Goal: Task Accomplishment & Management: Manage account settings

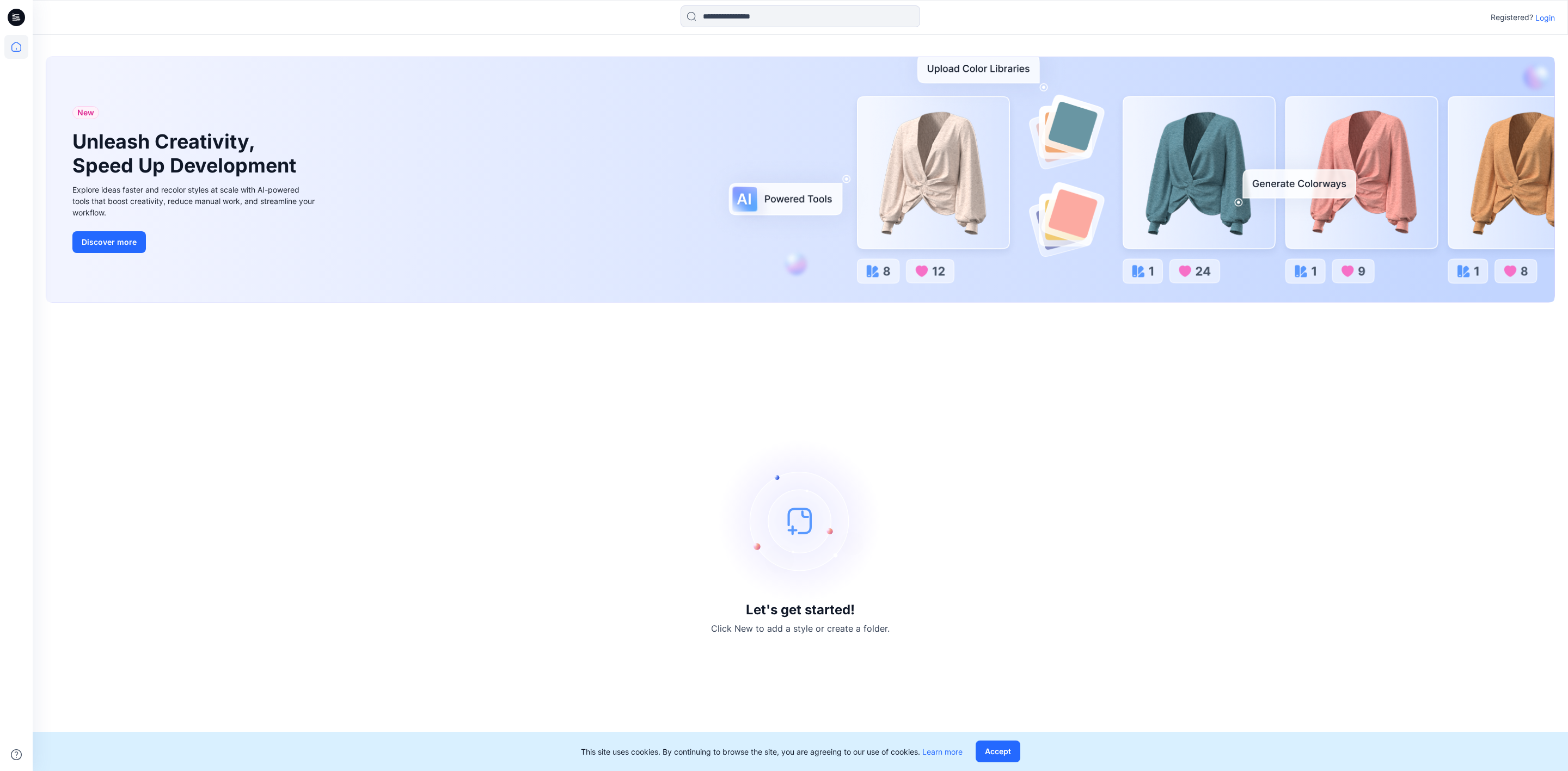
click at [1539, 13] on p "Login" at bounding box center [1545, 18] width 19 height 12
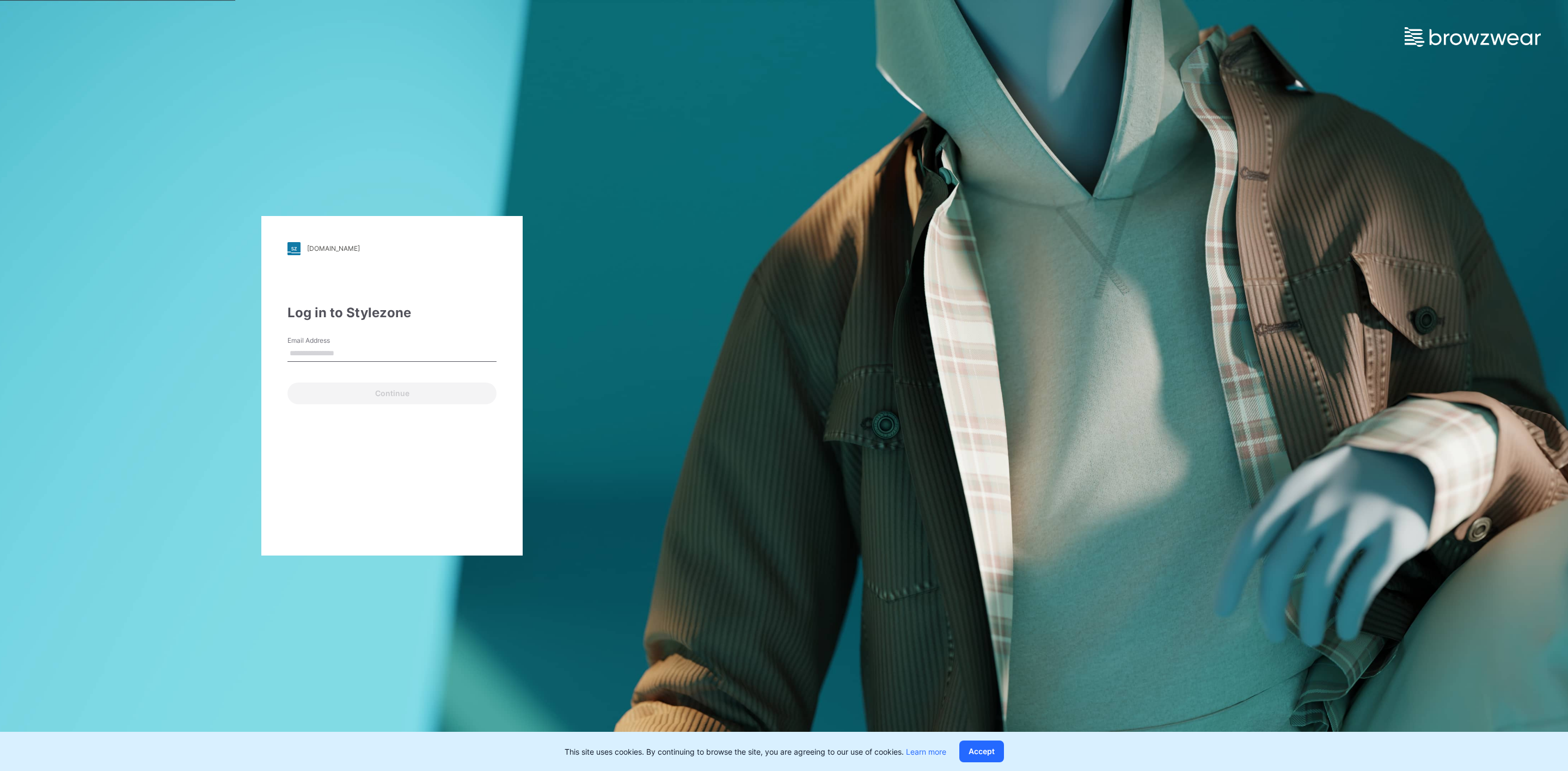
type input "**********"
click at [412, 394] on button "Continue" at bounding box center [391, 394] width 209 height 22
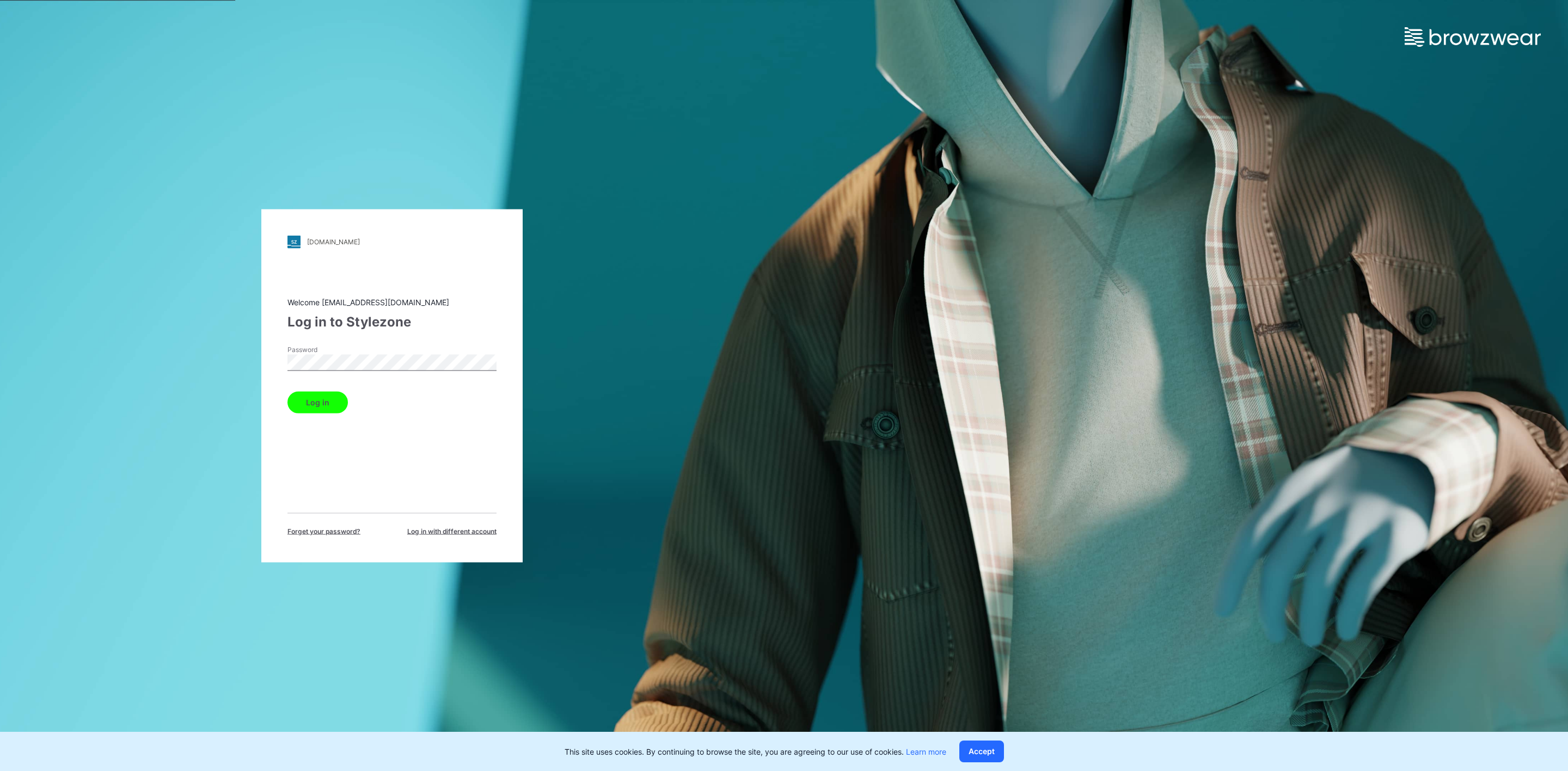
click at [325, 410] on button "Log in" at bounding box center [317, 402] width 60 height 22
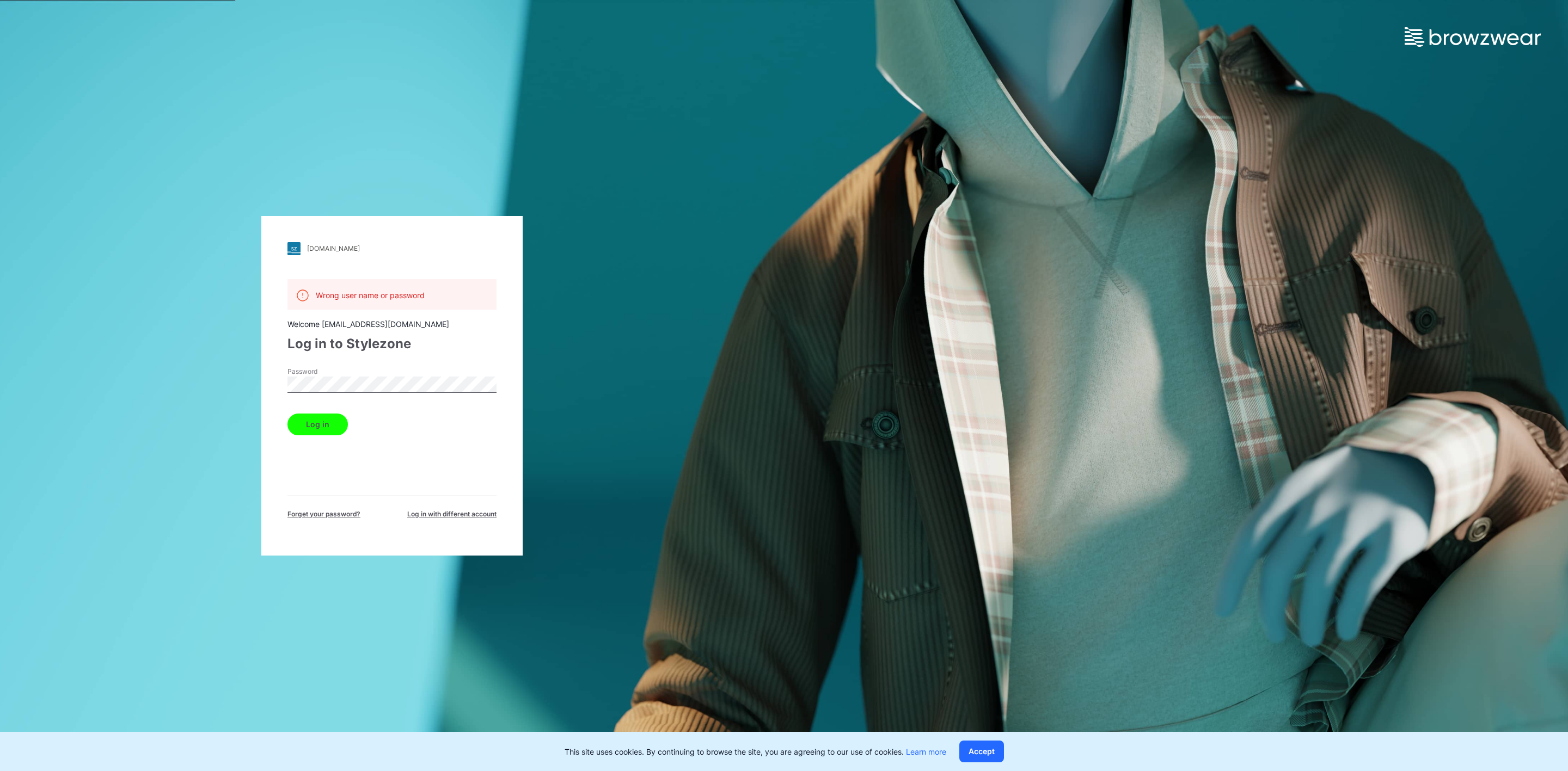
click at [186, 384] on div "[DOMAIN_NAME] Loading... Wrong user name or password Welcome [EMAIL_ADDRESS][DO…" at bounding box center [392, 385] width 784 height 771
click at [247, 397] on div "[DOMAIN_NAME] Loading... Wrong user name or password Welcome [EMAIL_ADDRESS][DO…" at bounding box center [392, 385] width 784 height 771
click at [323, 430] on button "Log in" at bounding box center [317, 425] width 60 height 22
click at [198, 379] on div "[DOMAIN_NAME] Loading... Wrong user name or password Welcome [EMAIL_ADDRESS][DO…" at bounding box center [392, 385] width 784 height 771
click at [287, 414] on button "Log in" at bounding box center [317, 425] width 60 height 22
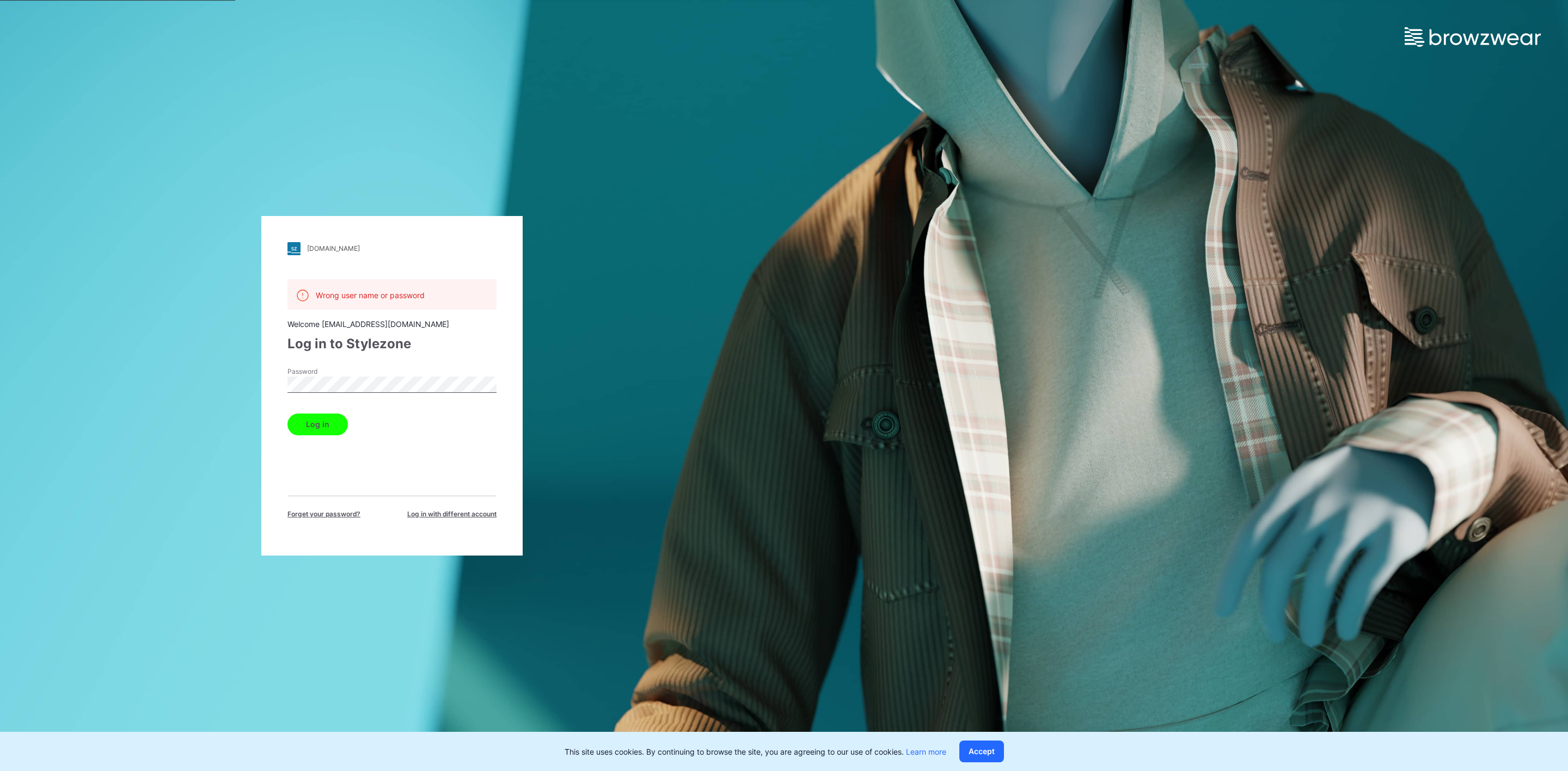
click at [287, 414] on button "Log in" at bounding box center [317, 425] width 60 height 22
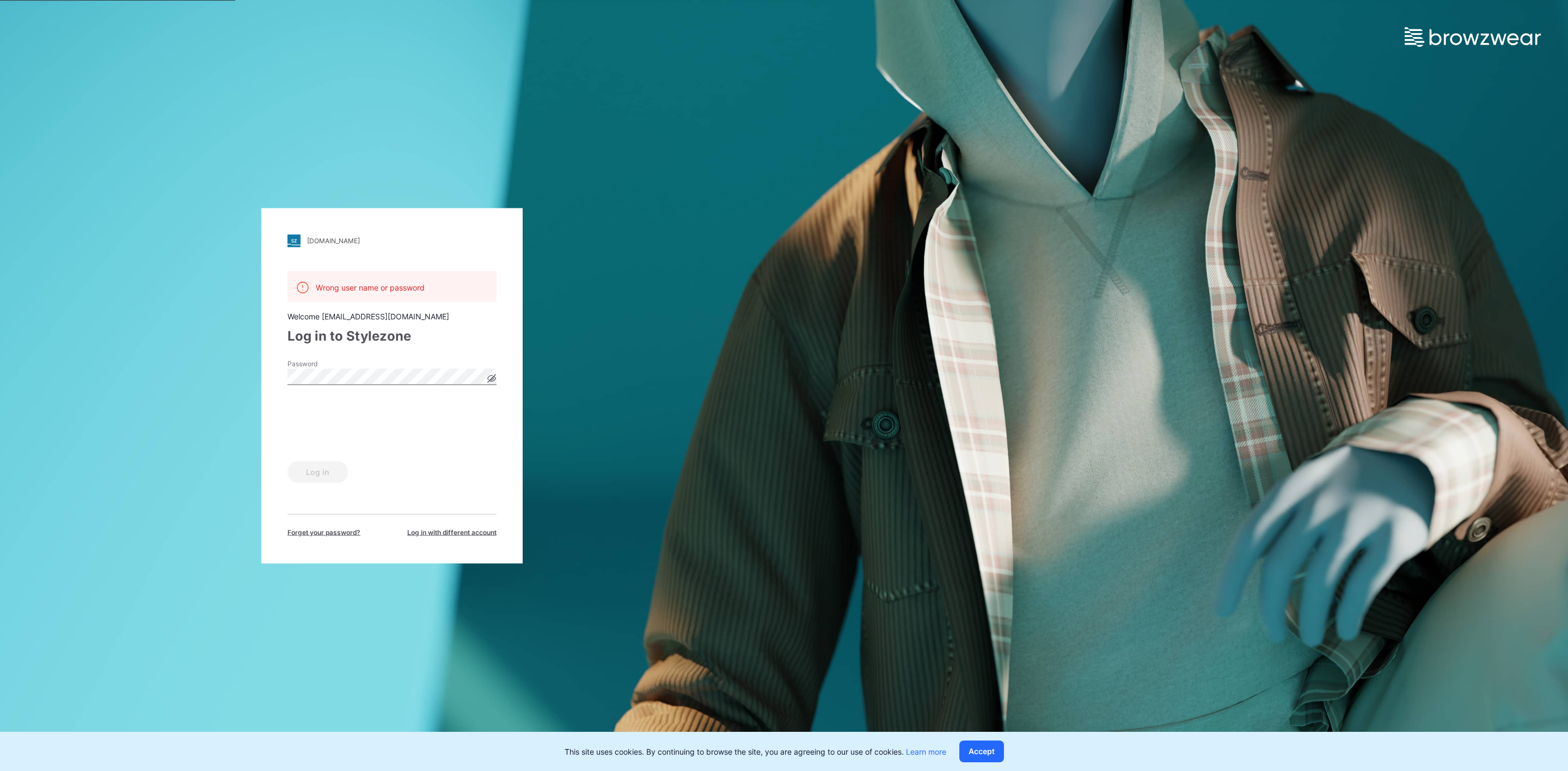
click at [497, 379] on div "[DOMAIN_NAME] Loading... Wrong user name or password Welcome [EMAIL_ADDRESS][DO…" at bounding box center [391, 386] width 261 height 355
click at [492, 380] on icon at bounding box center [491, 379] width 8 height 6
click at [304, 472] on button "Log in" at bounding box center [317, 472] width 60 height 22
click at [326, 477] on button "Log in" at bounding box center [317, 472] width 60 height 22
click at [432, 531] on span "Log in with different account" at bounding box center [452, 532] width 89 height 10
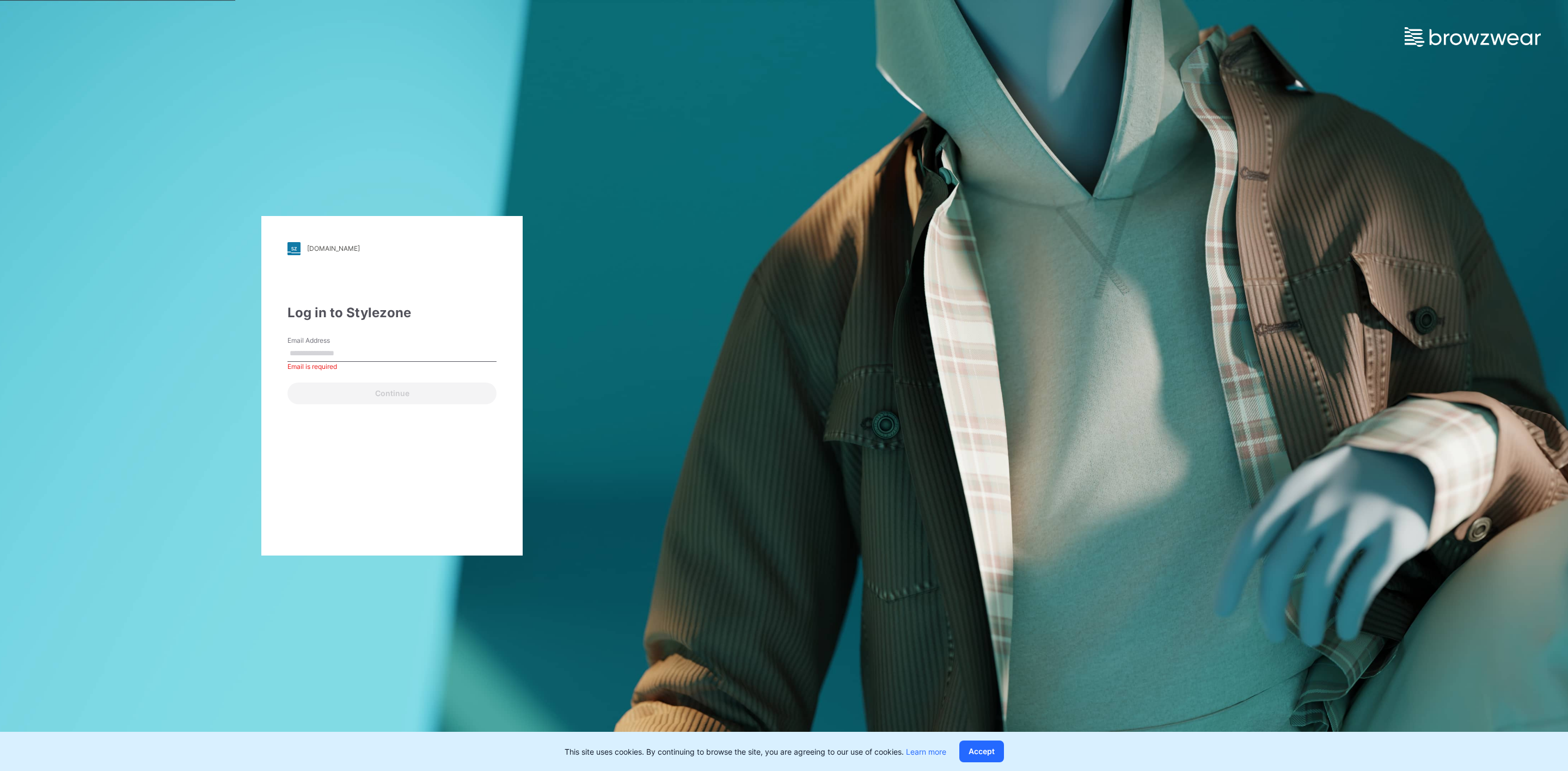
click at [421, 343] on div "Email Address Email is required" at bounding box center [391, 352] width 209 height 33
click at [399, 349] on input "Email Address" at bounding box center [391, 354] width 209 height 16
click at [325, 347] on input "Email Address" at bounding box center [391, 354] width 209 height 16
type input "**********"
click at [418, 392] on button "Continue" at bounding box center [391, 394] width 209 height 22
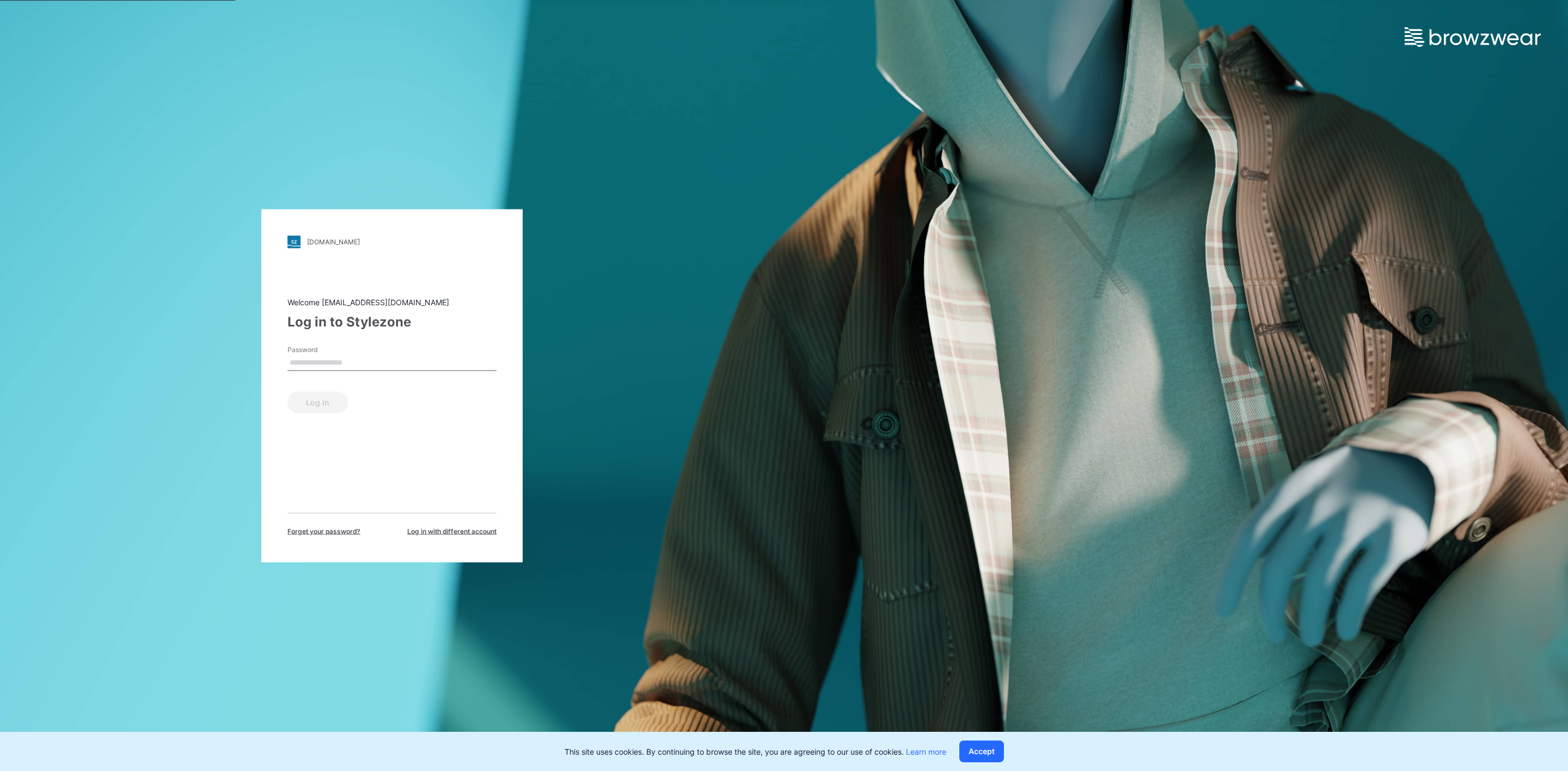
click at [351, 363] on input "Password" at bounding box center [391, 362] width 209 height 16
type input "**********"
click at [287, 391] on button "Log in" at bounding box center [317, 402] width 60 height 22
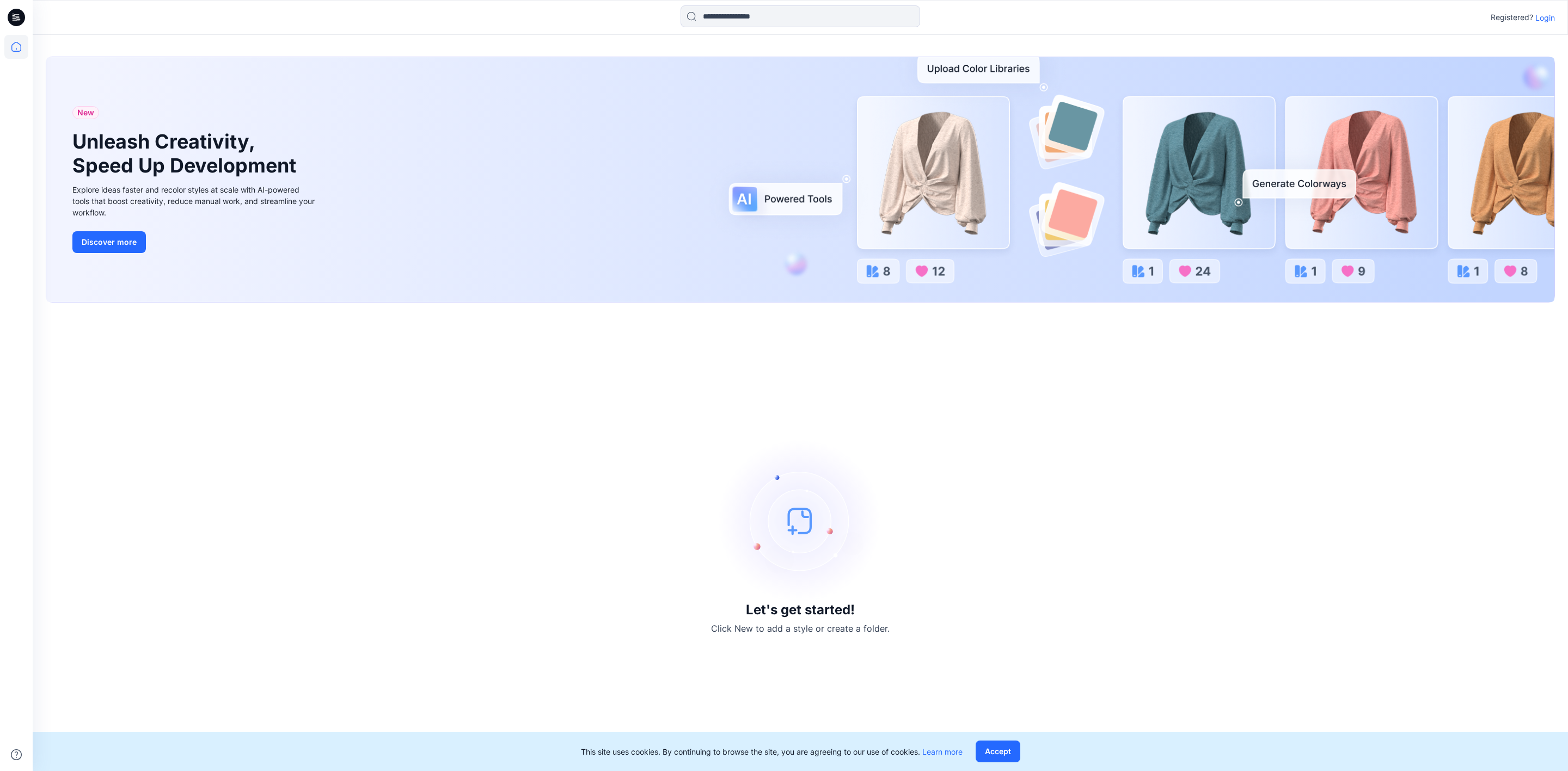
click at [1547, 13] on p "Login" at bounding box center [1545, 18] width 19 height 12
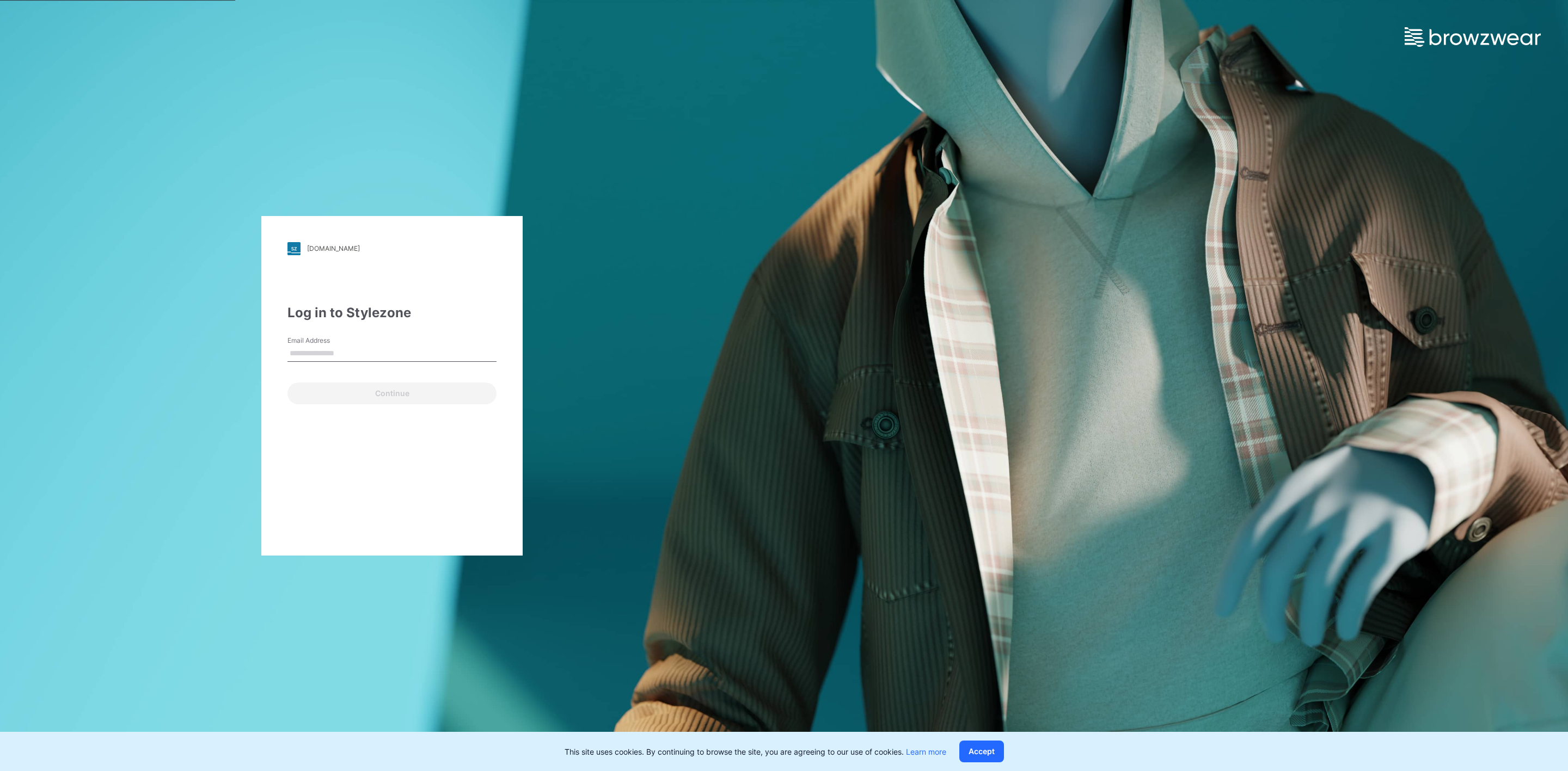
drag, startPoint x: 405, startPoint y: 351, endPoint x: 299, endPoint y: 360, distance: 106.4
click at [299, 360] on input "Email Address" at bounding box center [391, 354] width 209 height 16
click at [374, 355] on input "Email Address" at bounding box center [391, 354] width 209 height 16
click at [338, 467] on div "pic.stylezone.com Loading... Log in to Stylezone Email Address Email is require…" at bounding box center [391, 386] width 261 height 340
click at [350, 351] on input "Email Address" at bounding box center [391, 354] width 209 height 16
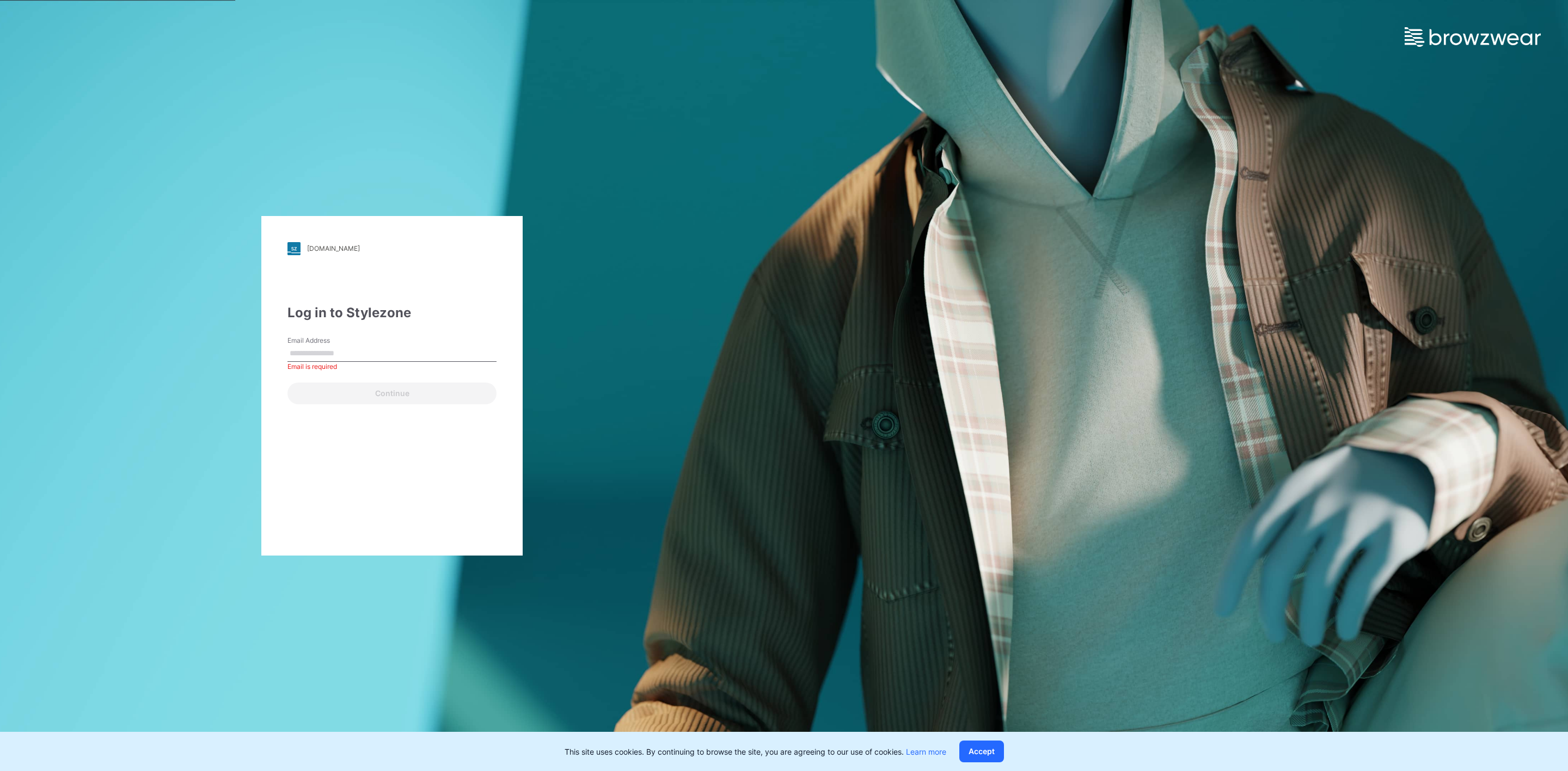
type input "**********"
click at [379, 469] on div "**********" at bounding box center [391, 386] width 261 height 340
drag, startPoint x: 394, startPoint y: 355, endPoint x: 283, endPoint y: 359, distance: 111.1
click at [283, 359] on div "**********" at bounding box center [391, 386] width 261 height 340
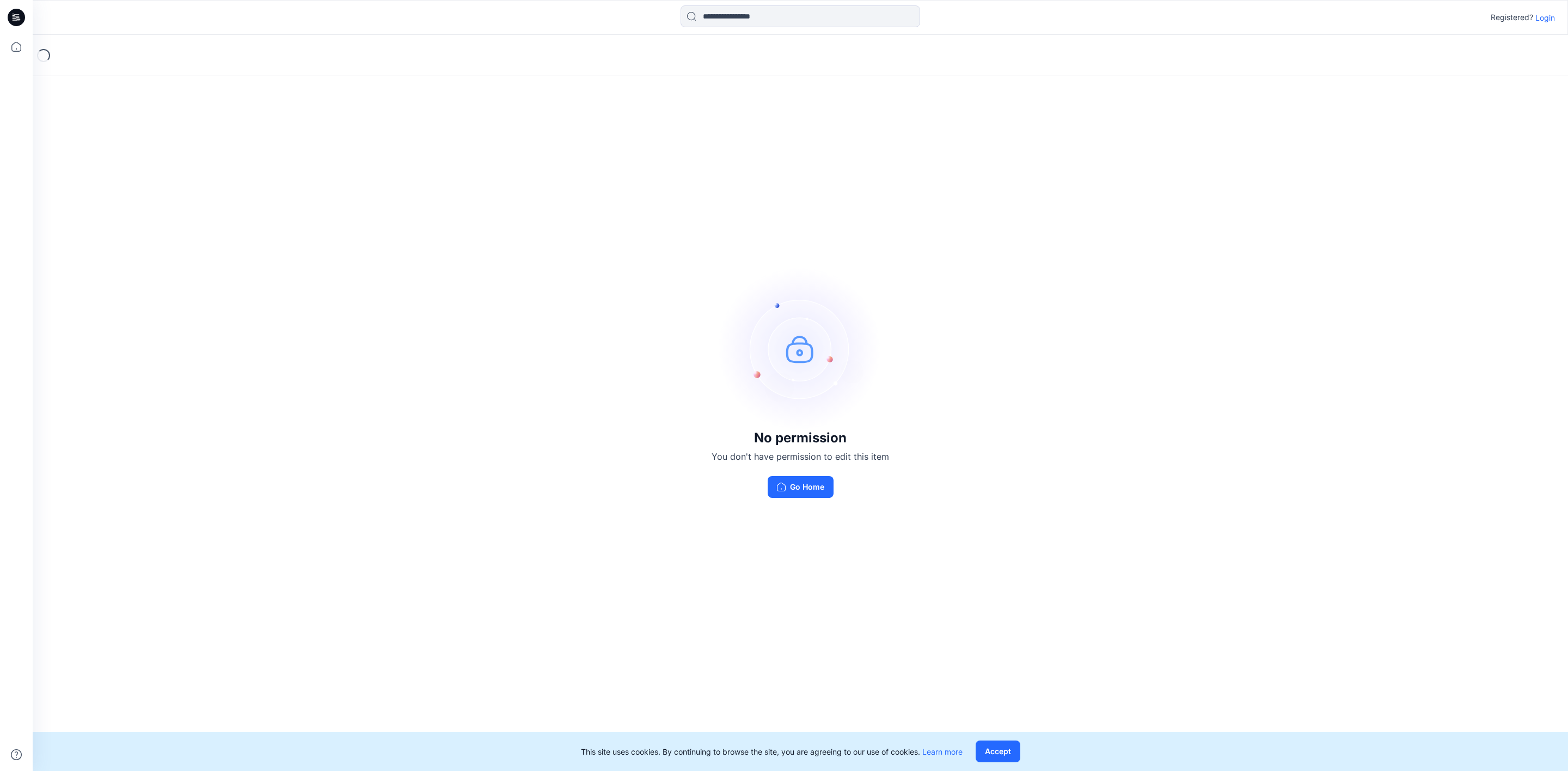
click at [1547, 16] on p "Login" at bounding box center [1545, 18] width 19 height 12
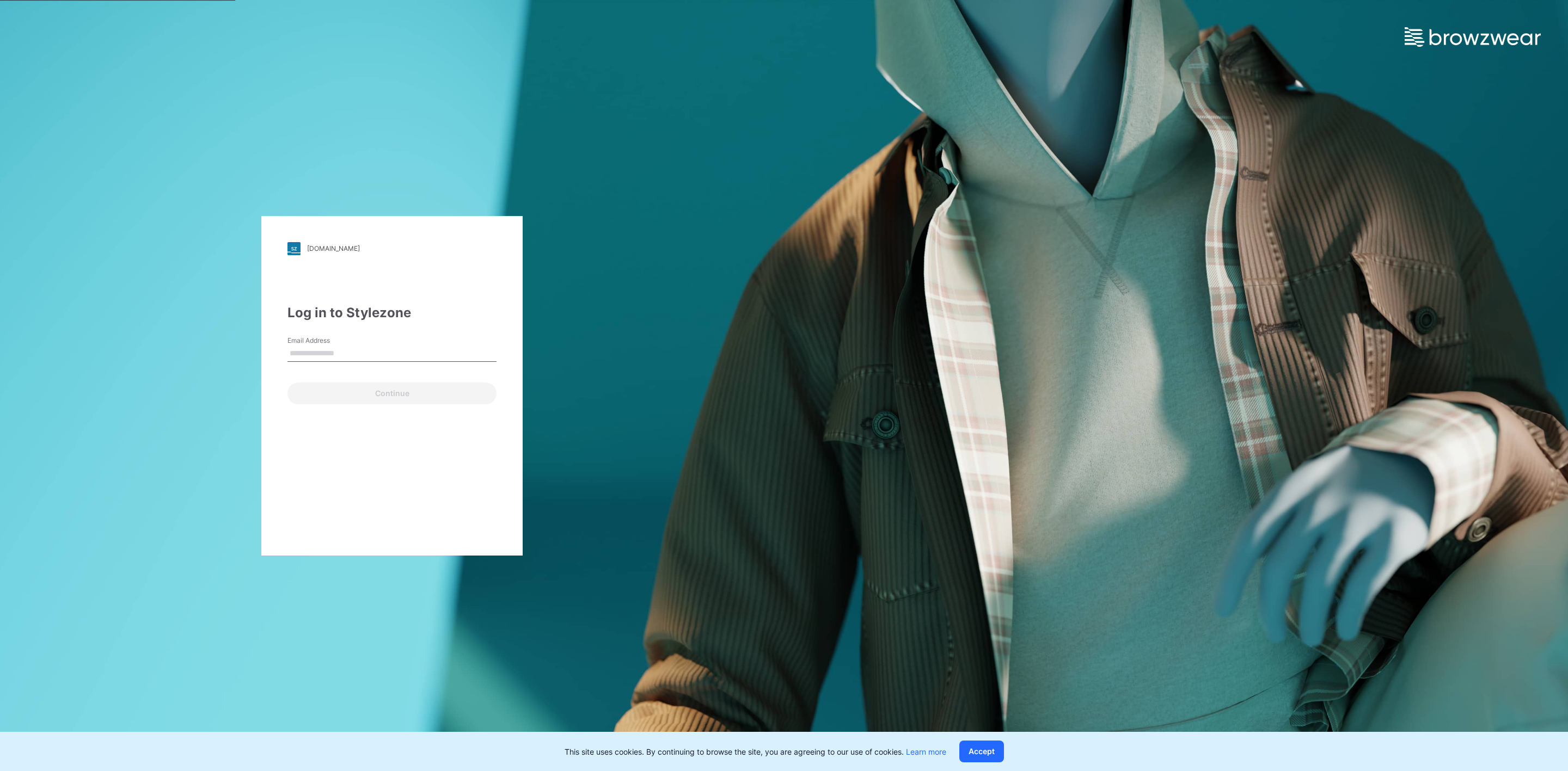
type input "**********"
click at [394, 389] on button "Continue" at bounding box center [391, 394] width 209 height 22
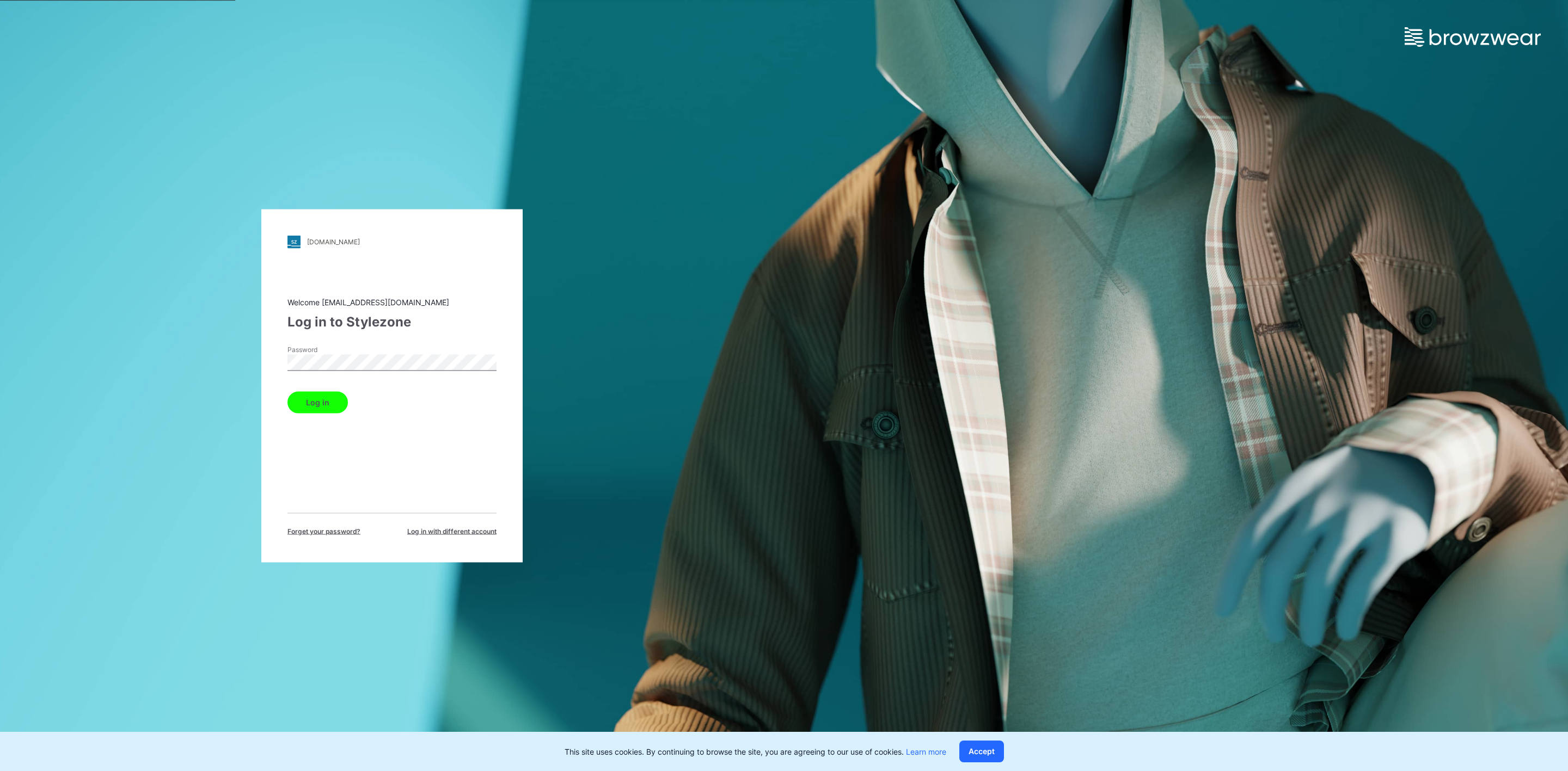
click at [335, 402] on button "Log in" at bounding box center [317, 402] width 60 height 22
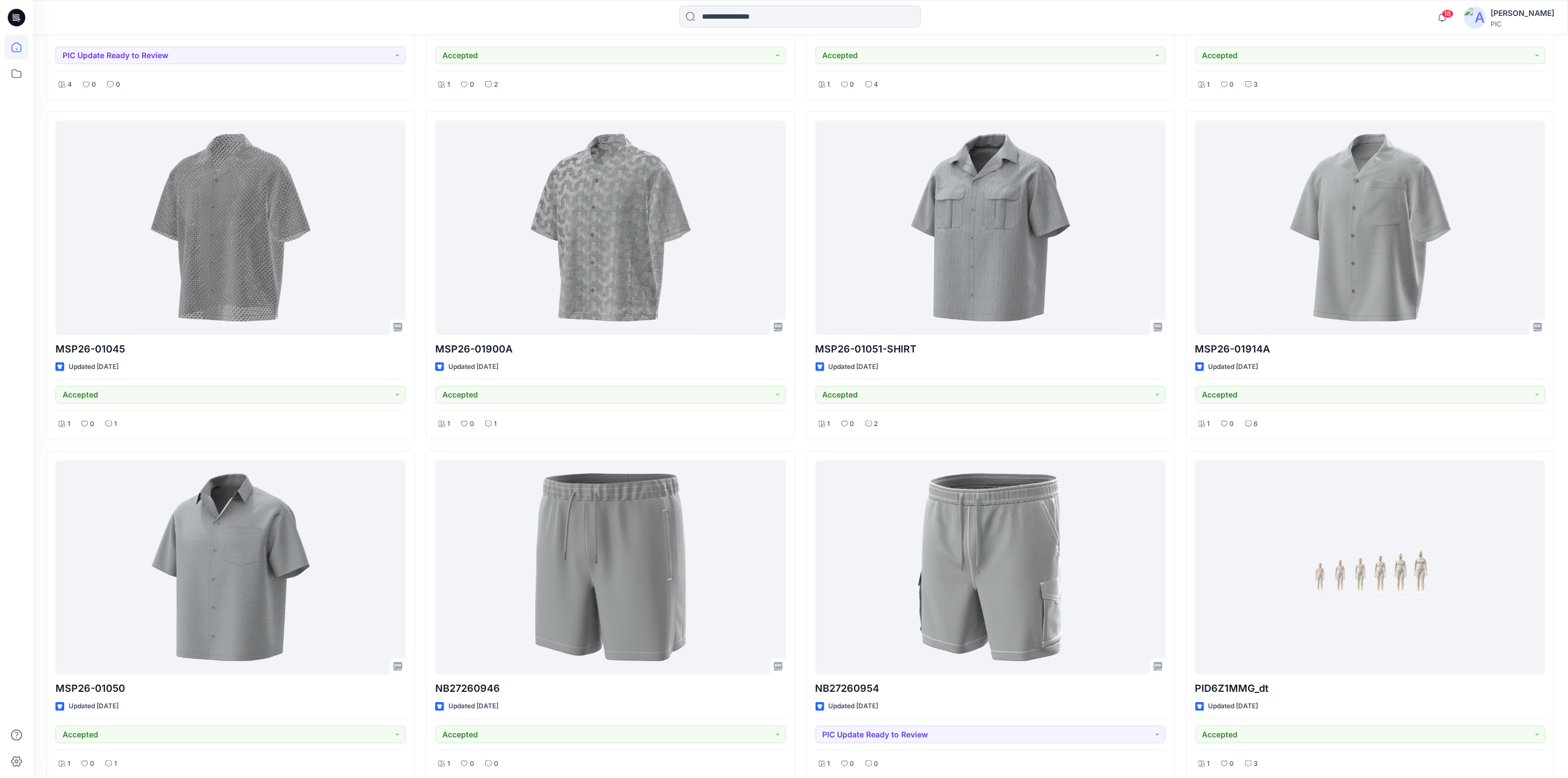
scroll to position [490, 0]
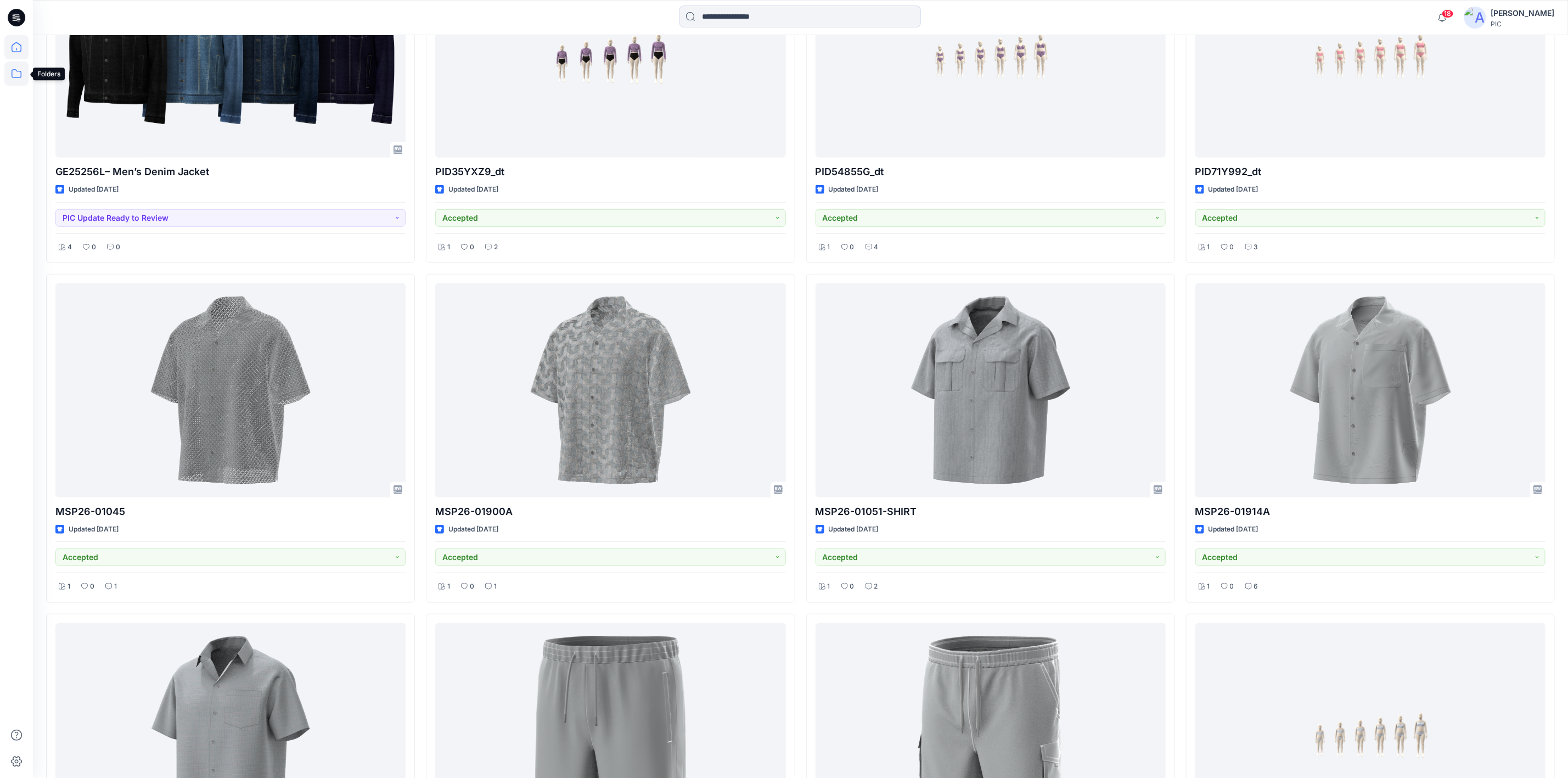
click at [14, 74] on icon at bounding box center [16, 73] width 24 height 24
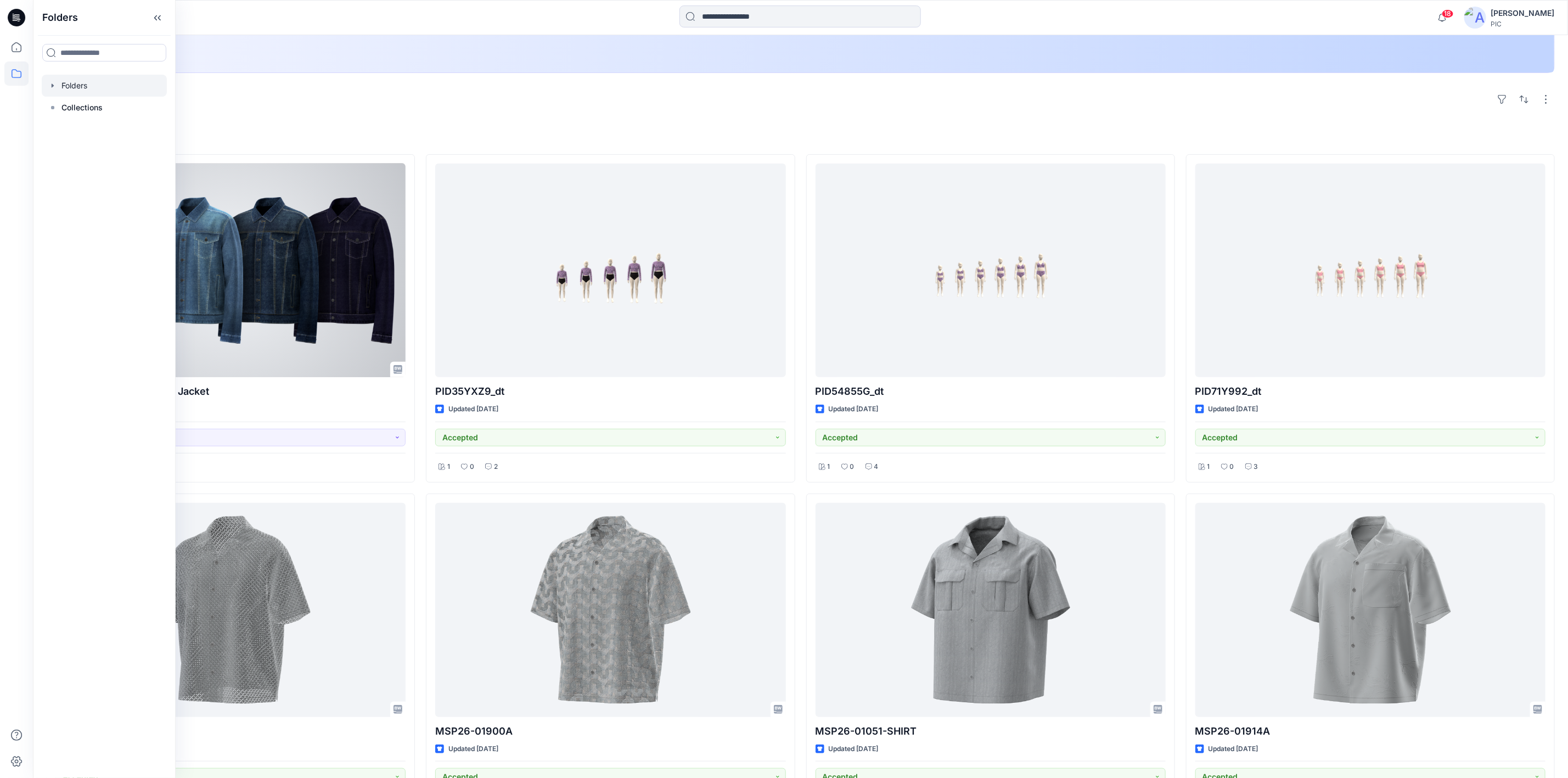
scroll to position [216, 0]
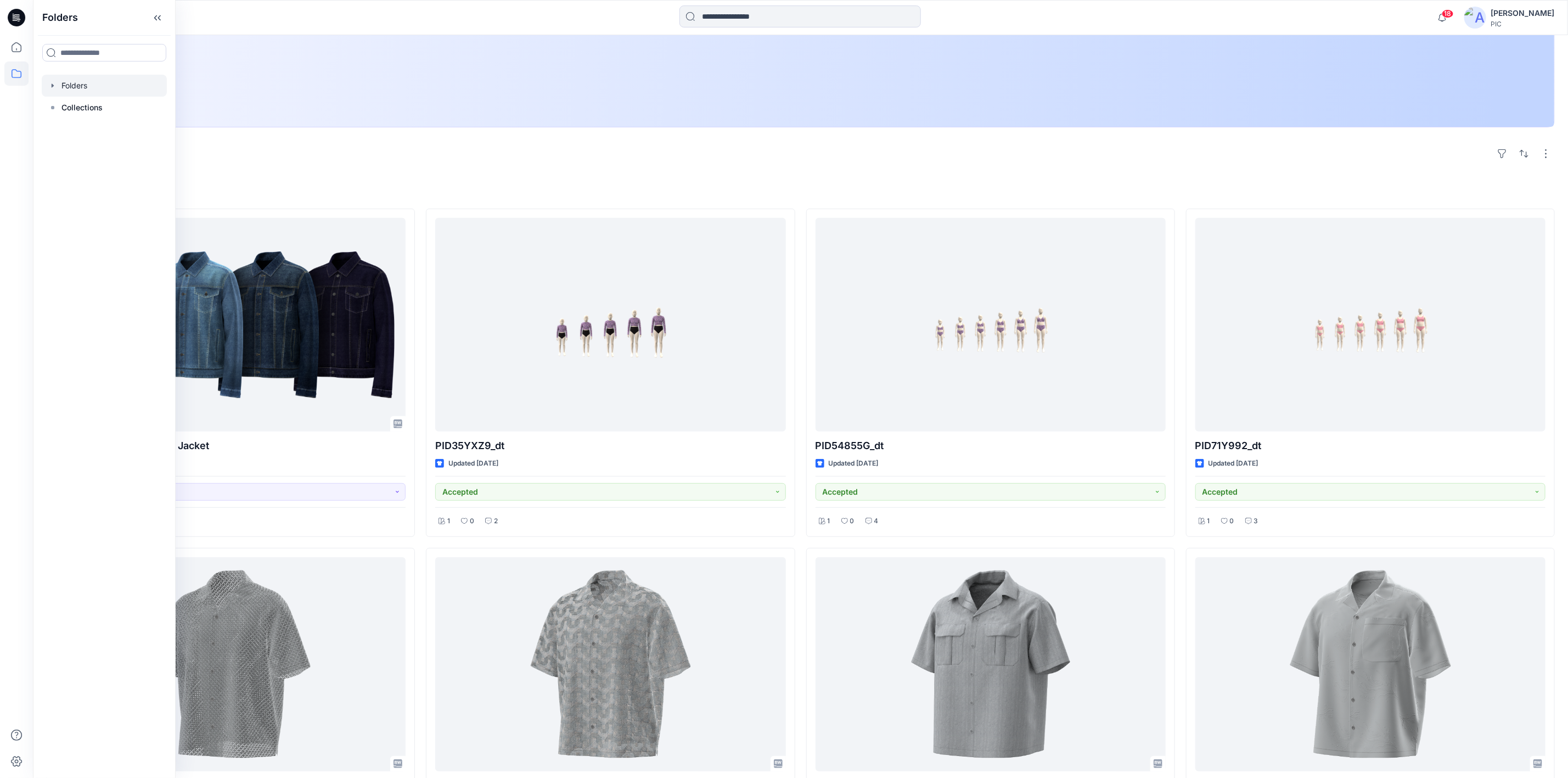
click at [66, 87] on div at bounding box center [104, 86] width 125 height 22
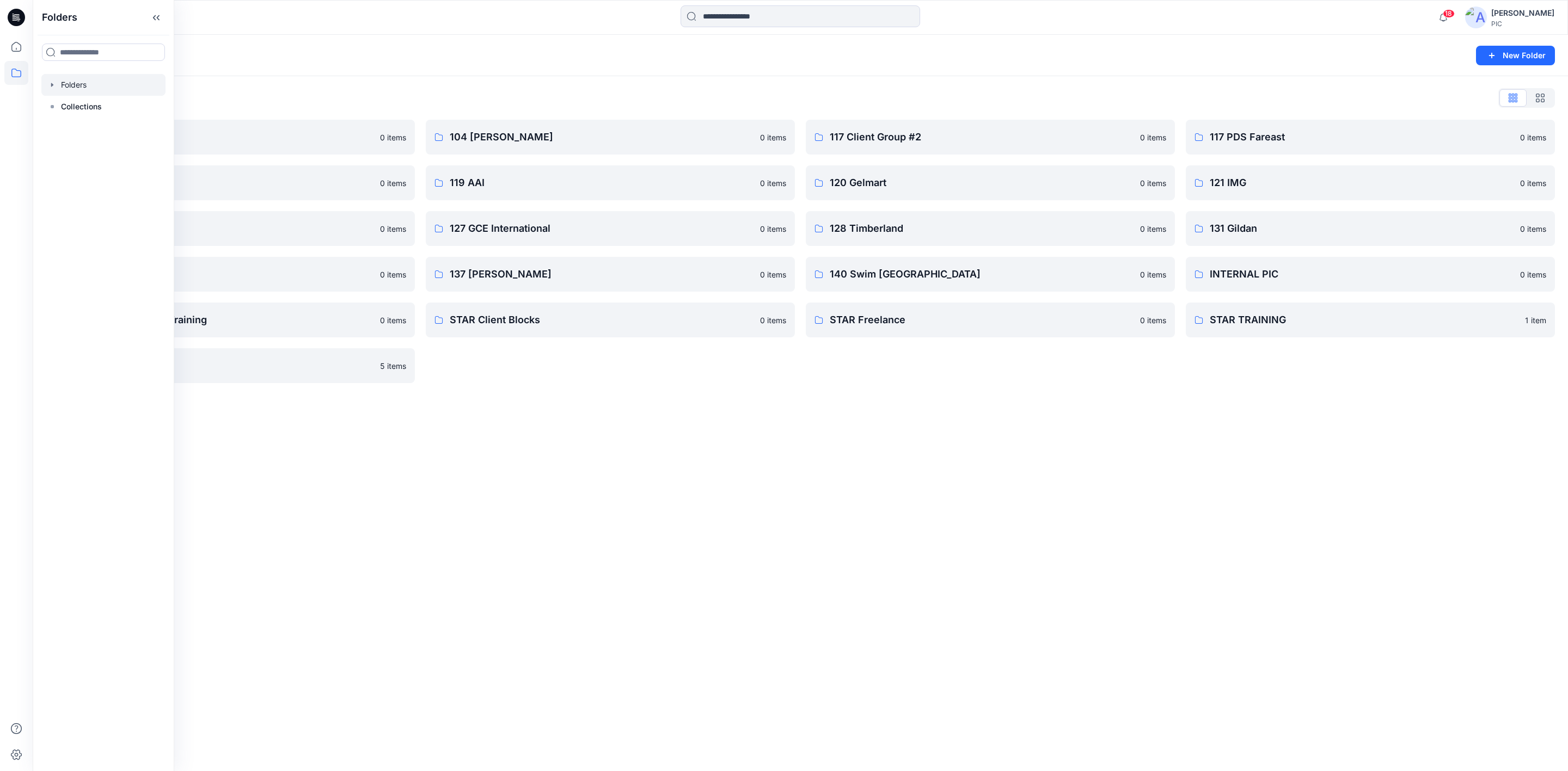
click at [1057, 557] on div "Folders New Folder Folders List 103 HIS International 0 items 118 Add Black 0 i…" at bounding box center [800, 403] width 1535 height 736
